Goal: Obtain resource: Obtain resource

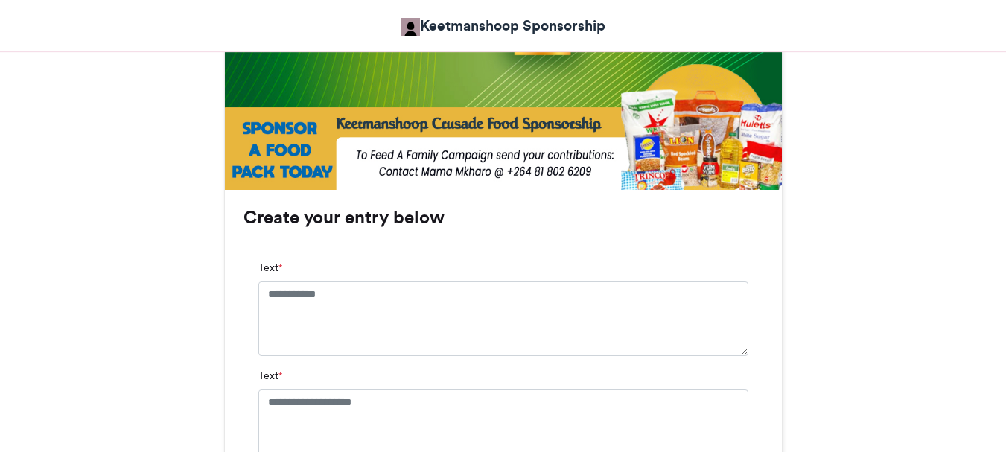
scroll to position [894, 0]
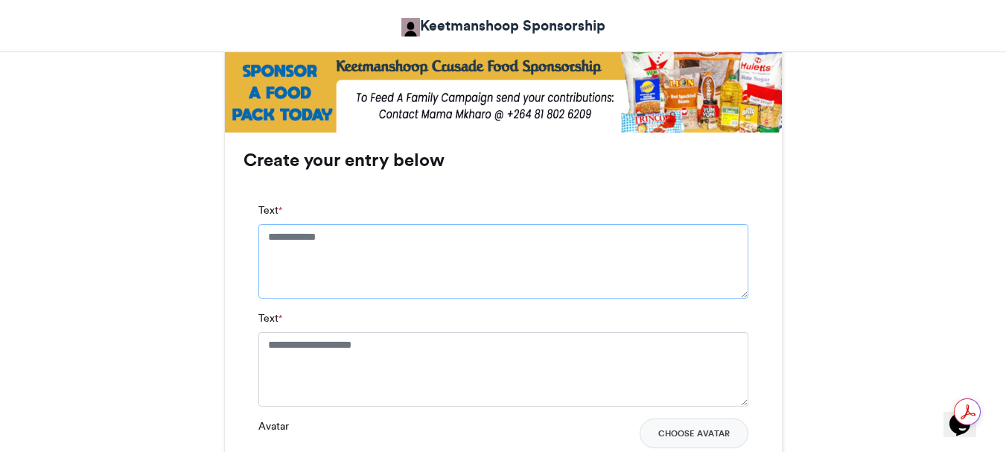
click at [268, 236] on textarea "Text *" at bounding box center [503, 261] width 490 height 74
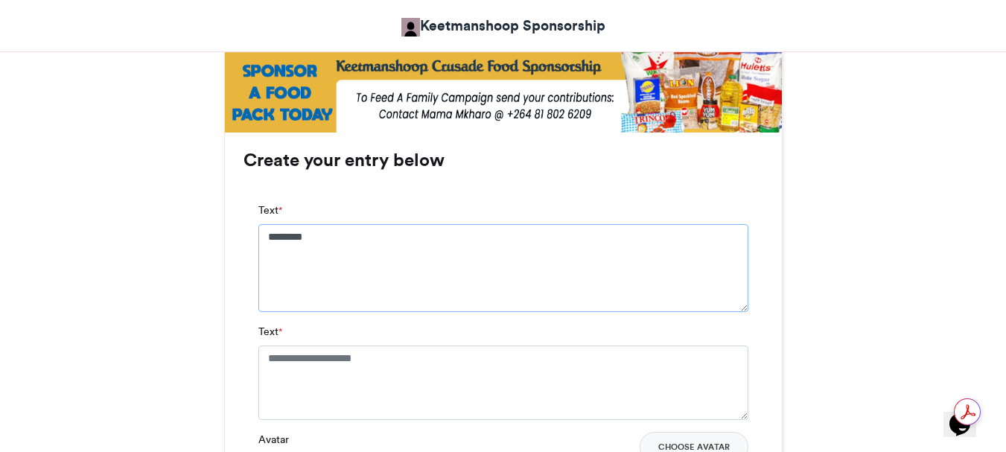
click at [321, 232] on textarea "********" at bounding box center [503, 268] width 490 height 88
type textarea "**********"
click at [402, 357] on textarea "Text *" at bounding box center [503, 383] width 490 height 74
click at [410, 351] on textarea "Text *" at bounding box center [503, 383] width 490 height 74
click at [391, 360] on textarea "Text *" at bounding box center [503, 383] width 490 height 74
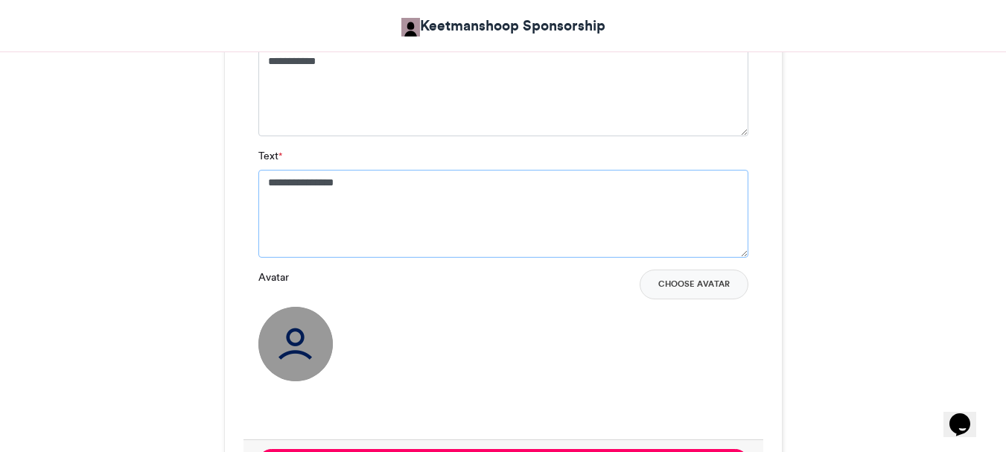
scroll to position [1117, 0]
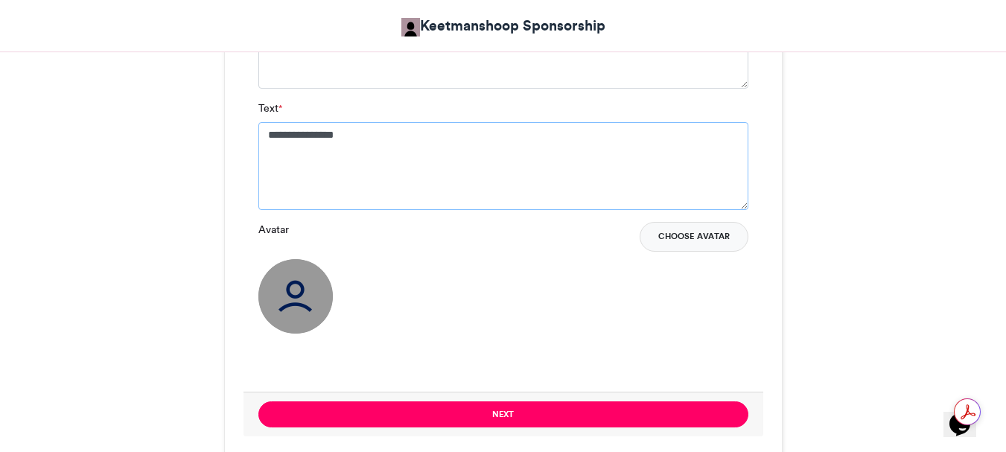
type textarea "**********"
click at [664, 233] on button "Choose Avatar" at bounding box center [694, 237] width 109 height 30
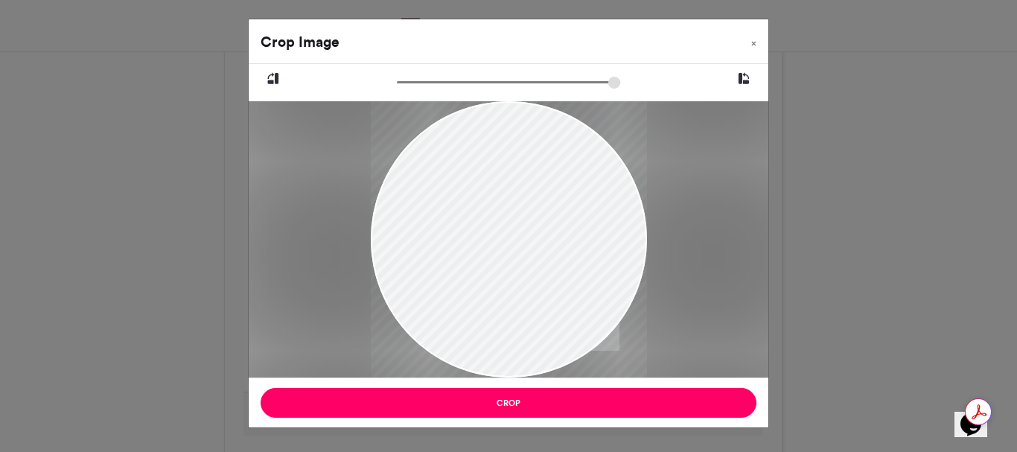
drag, startPoint x: 509, startPoint y: 143, endPoint x: 546, endPoint y: 210, distance: 76.3
click at [546, 210] on div at bounding box center [509, 299] width 276 height 415
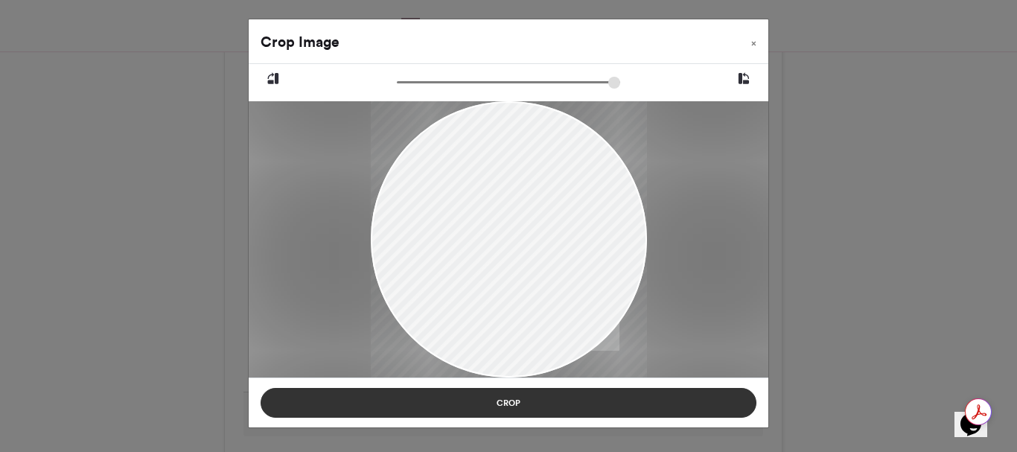
click at [500, 398] on button "Crop" at bounding box center [509, 403] width 496 height 30
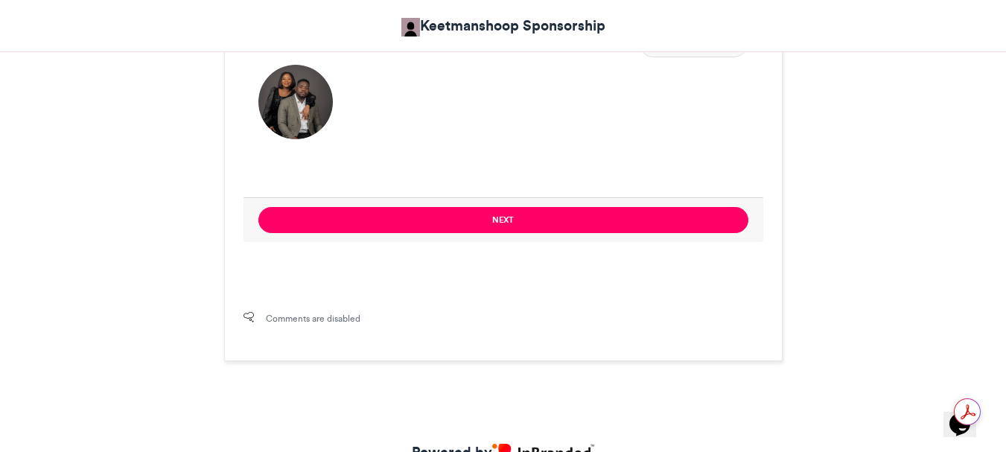
scroll to position [1382, 0]
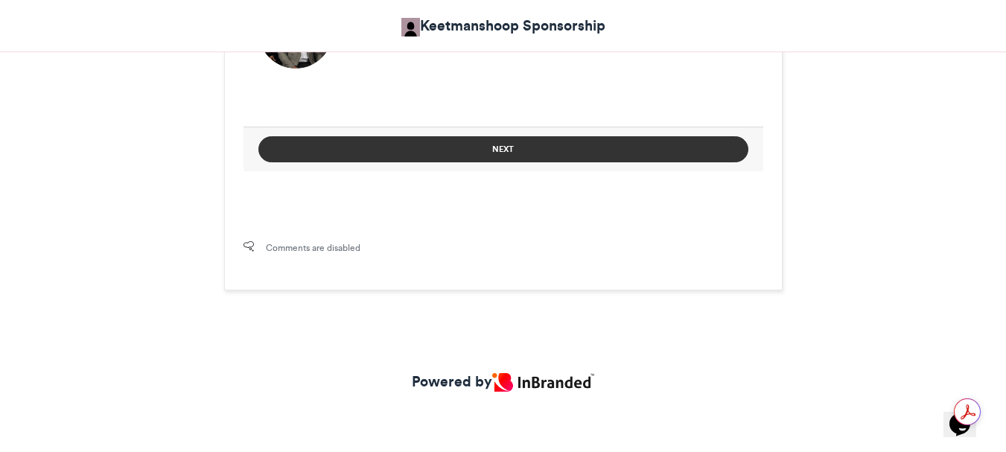
click at [501, 150] on button "Next" at bounding box center [503, 149] width 490 height 26
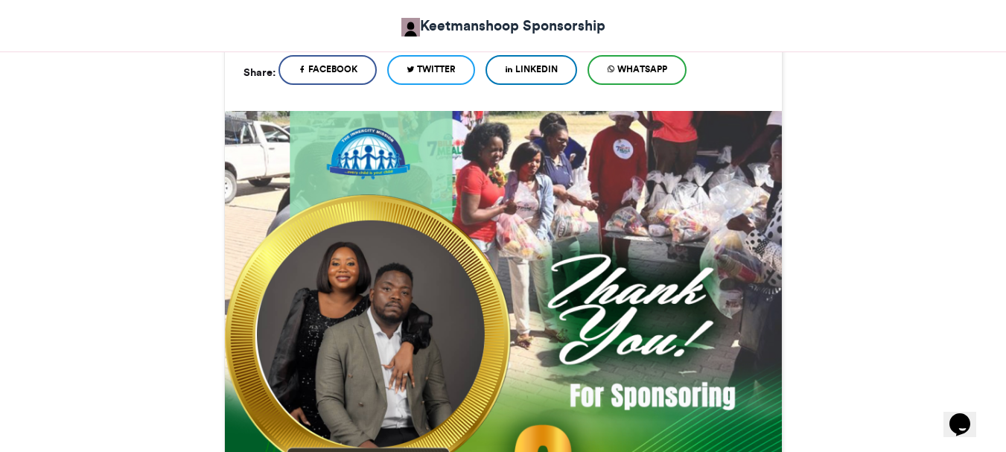
scroll to position [900, 0]
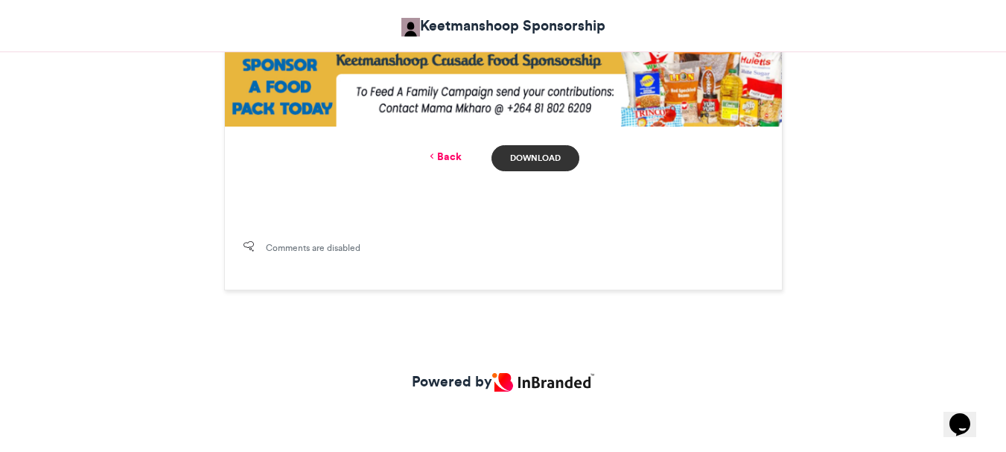
click at [535, 155] on link "Download" at bounding box center [534, 158] width 87 height 26
